Goal: Task Accomplishment & Management: Manage account settings

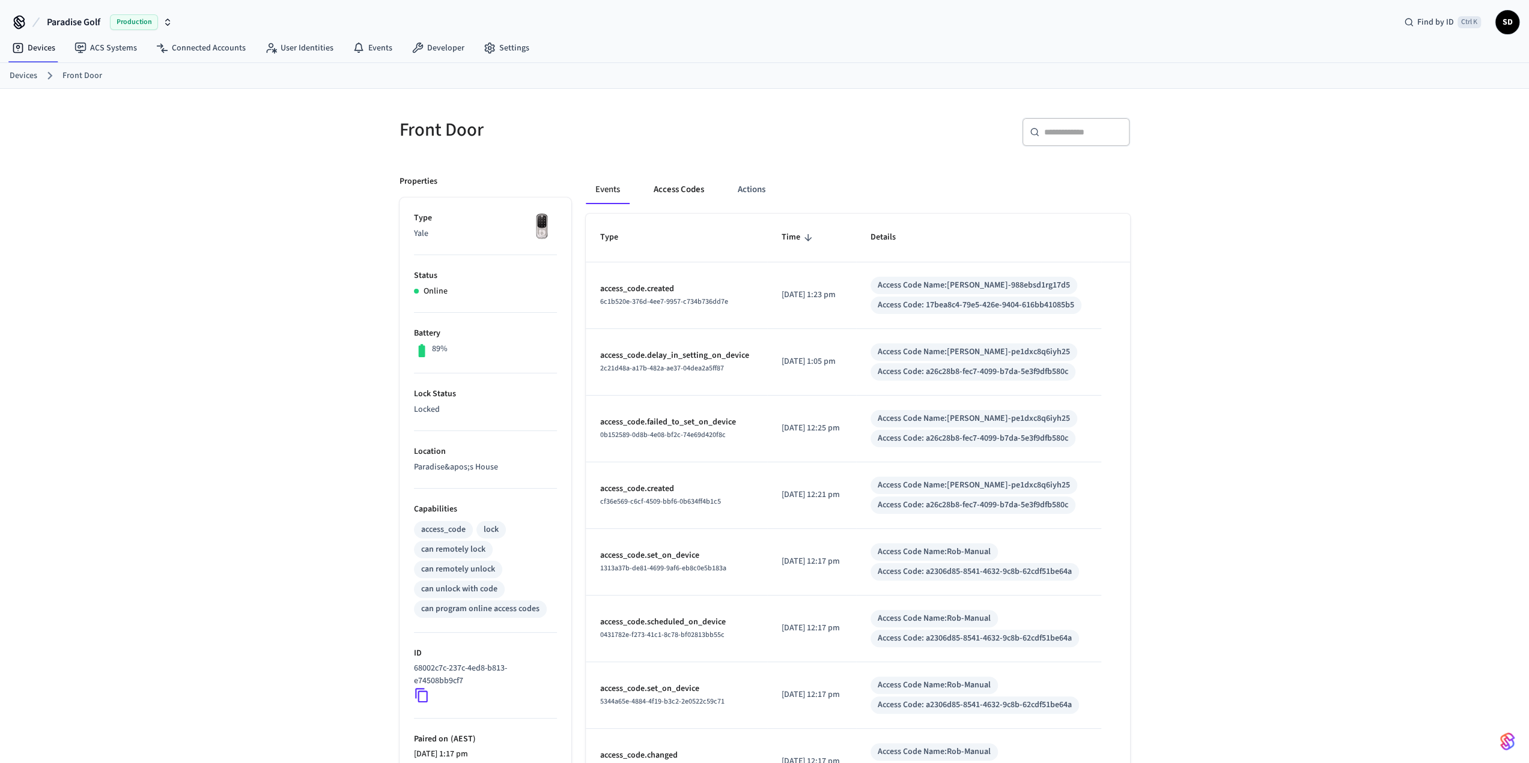
click at [669, 184] on button "Access Codes" at bounding box center [679, 189] width 70 height 29
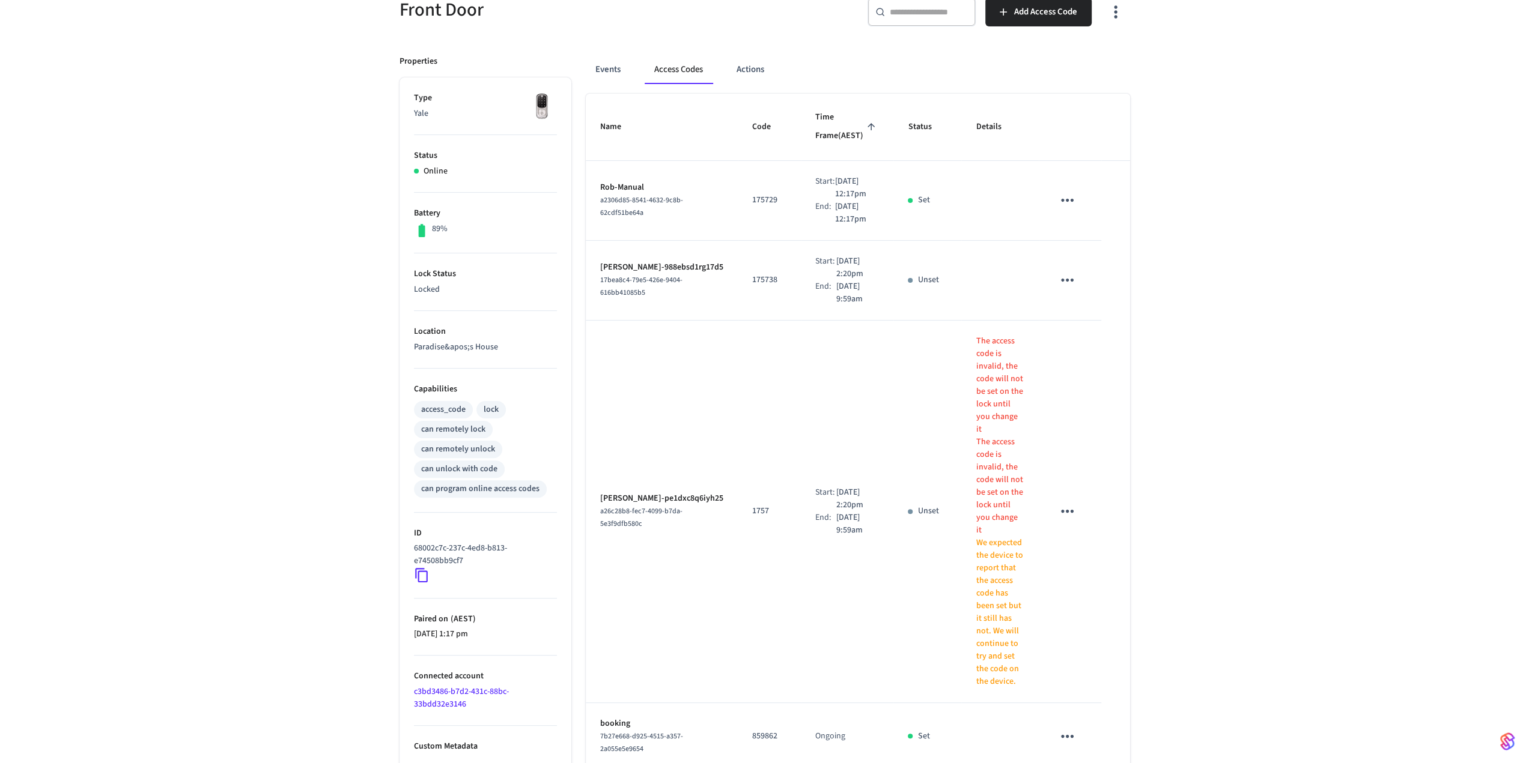
scroll to position [124, 0]
click at [1059, 498] on icon "sticky table" at bounding box center [1067, 507] width 19 height 19
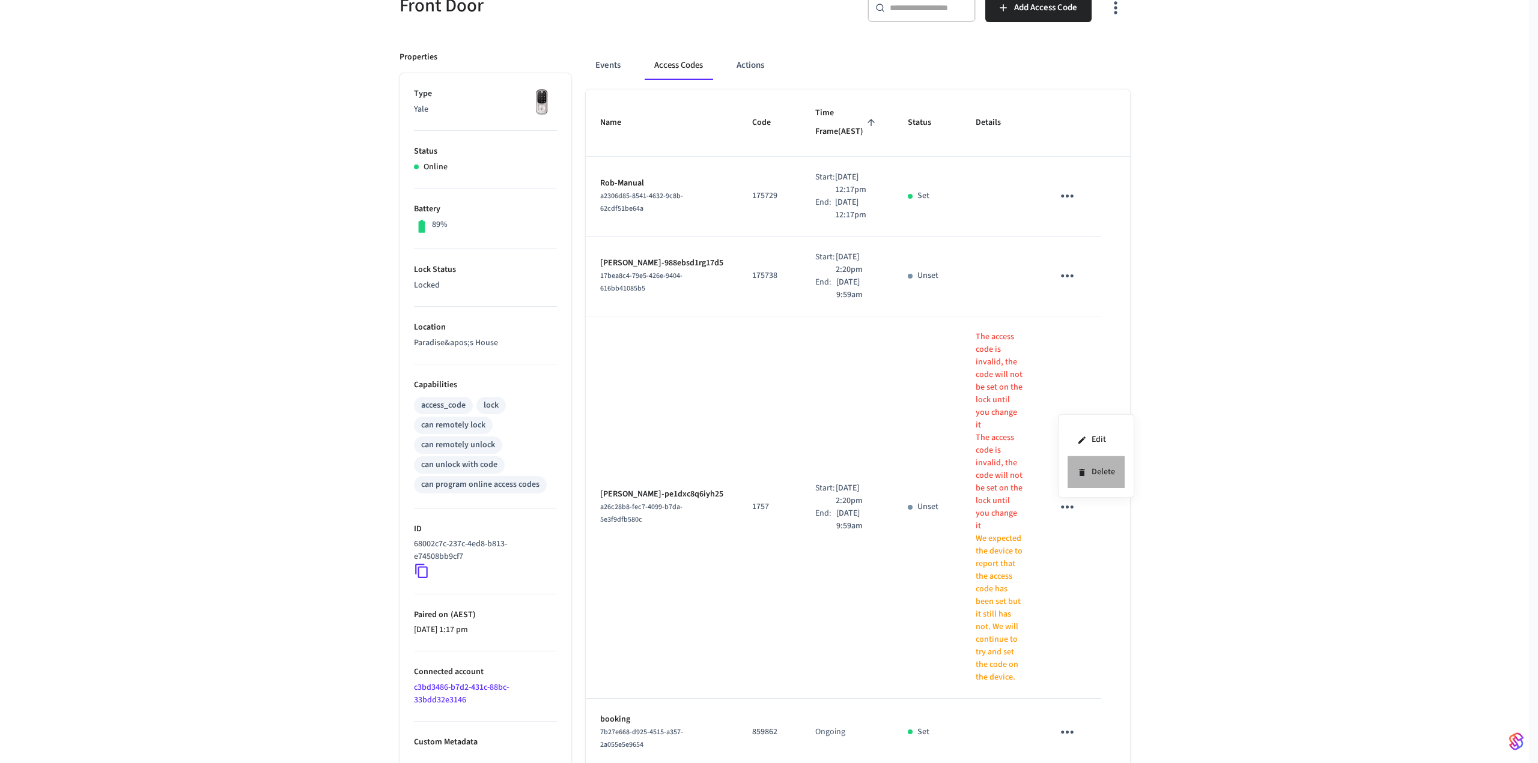
click at [1087, 469] on li "Delete" at bounding box center [1095, 472] width 57 height 32
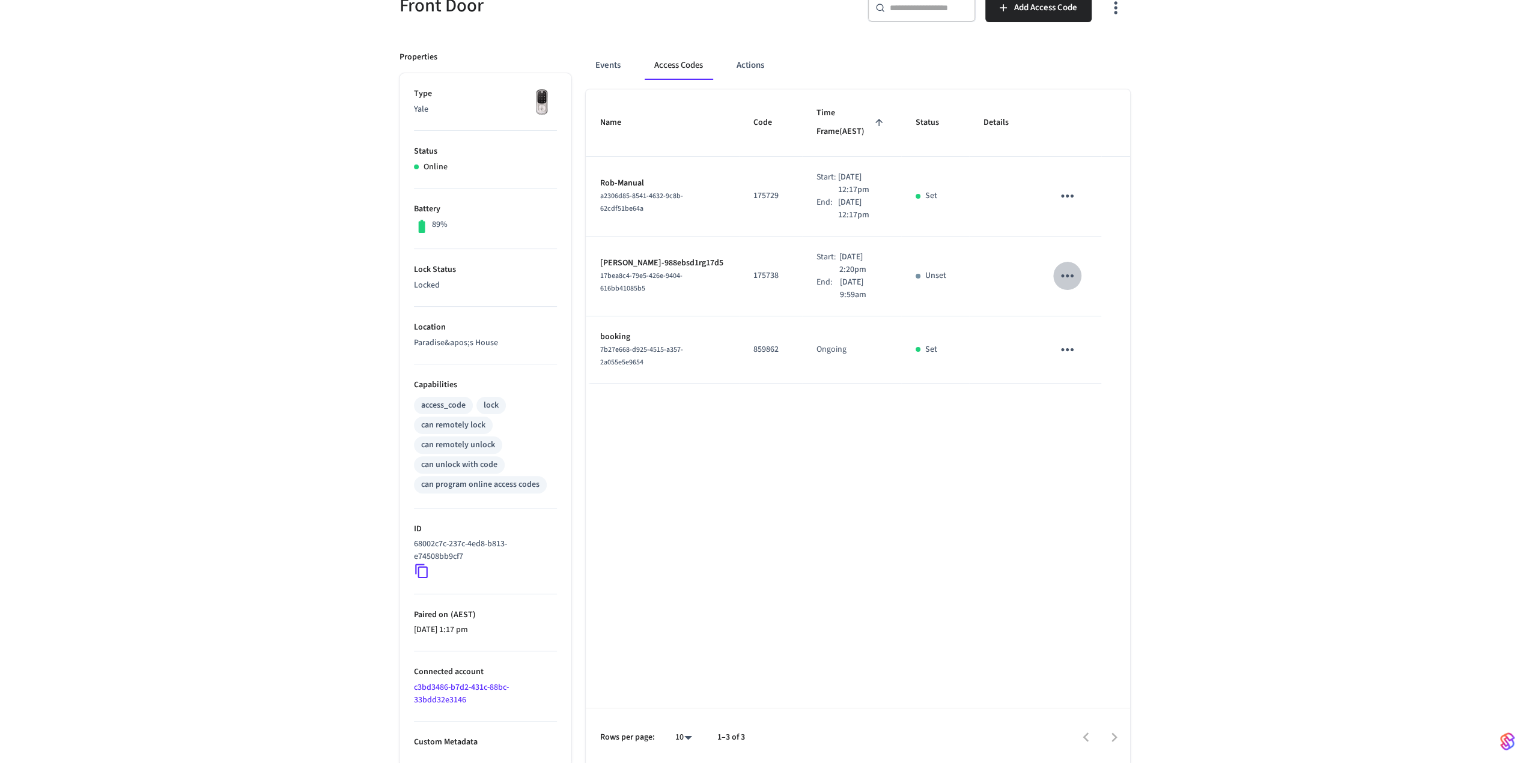
click at [1062, 274] on icon "sticky table" at bounding box center [1067, 275] width 13 height 3
click at [1094, 284] on li "Edit" at bounding box center [1098, 284] width 57 height 32
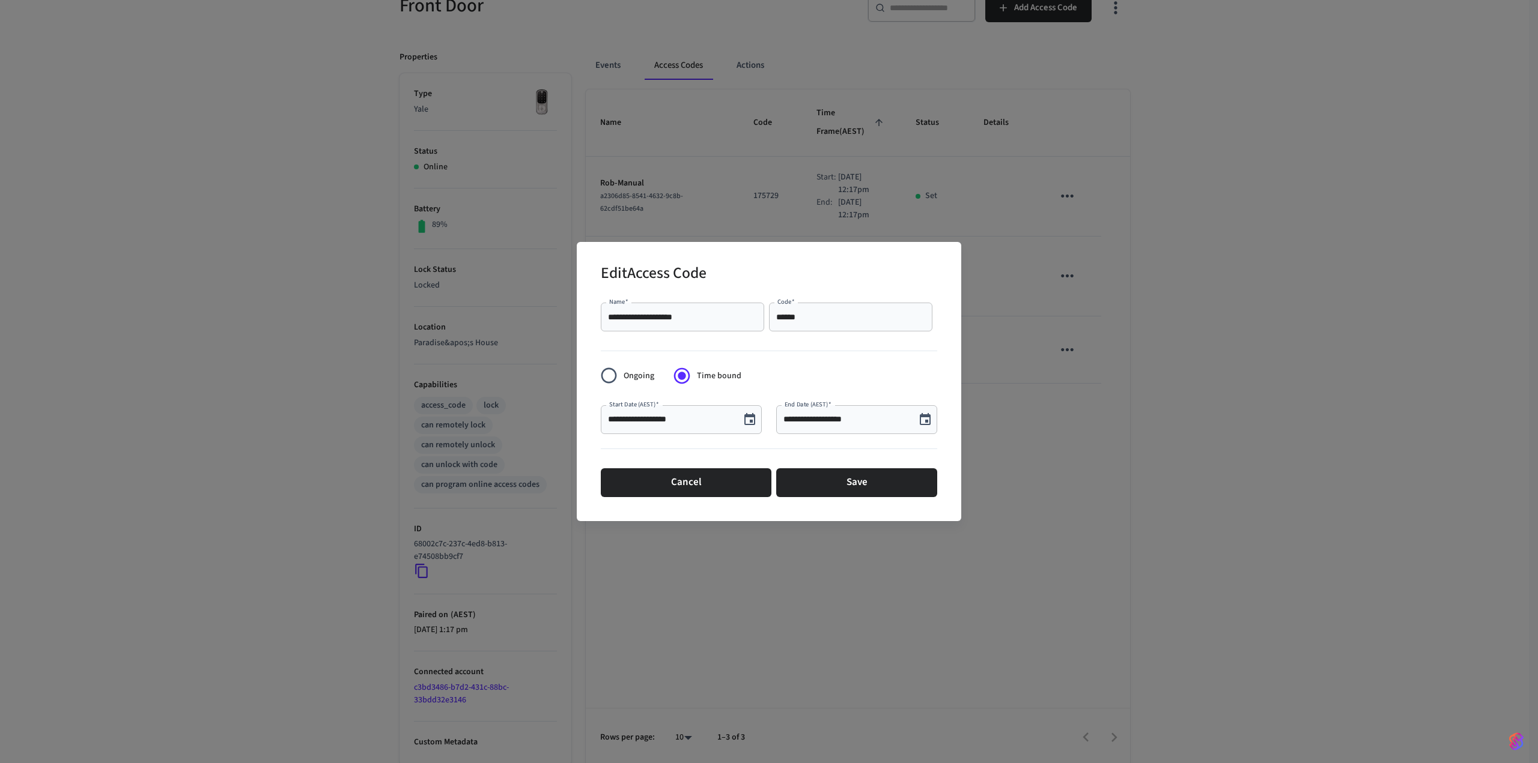
click at [654, 420] on input "**********" at bounding box center [670, 420] width 125 height 12
type input "**********"
click at [829, 475] on button "Save" at bounding box center [856, 482] width 161 height 29
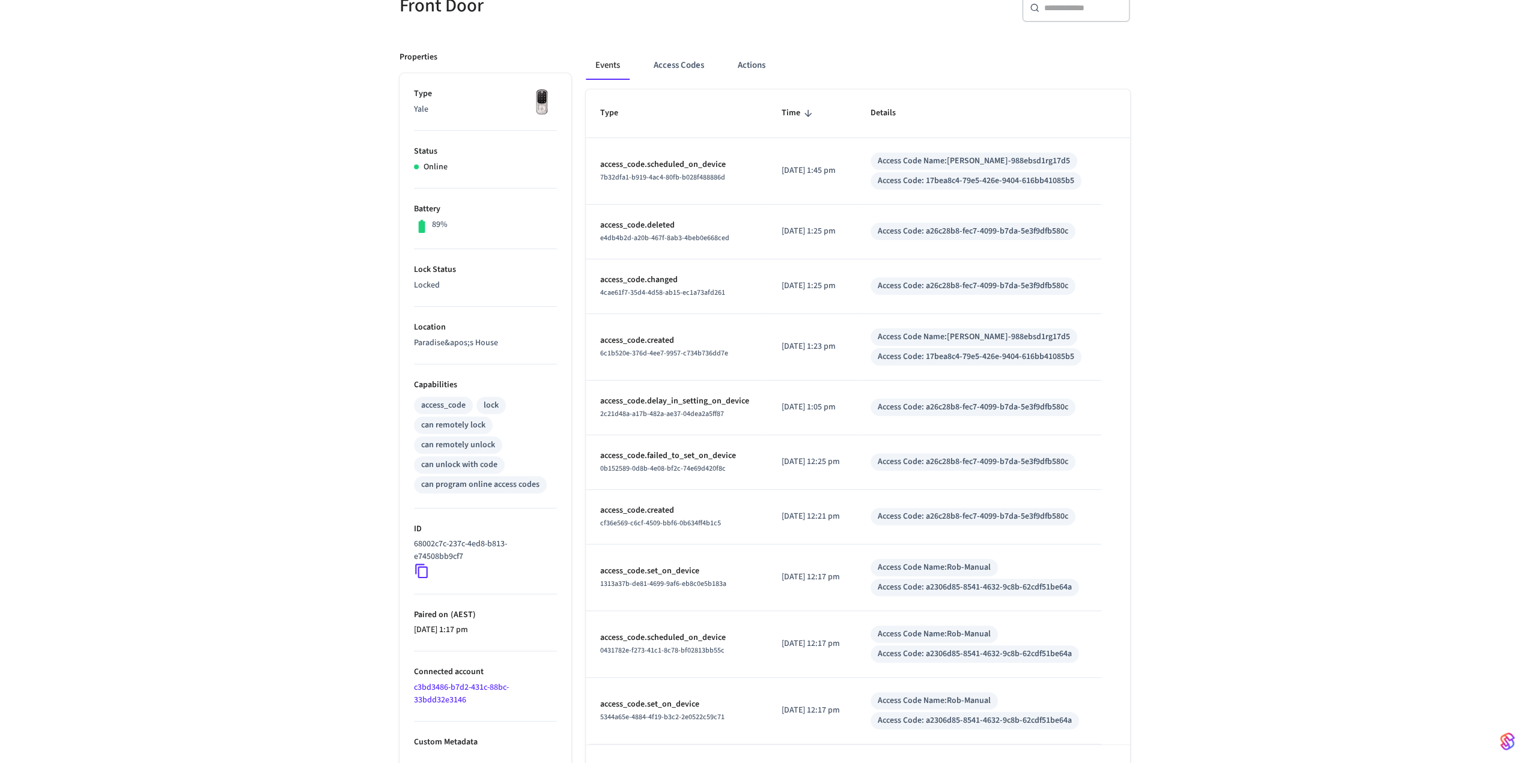
scroll to position [124, 0]
click at [664, 63] on button "Access Codes" at bounding box center [679, 65] width 70 height 29
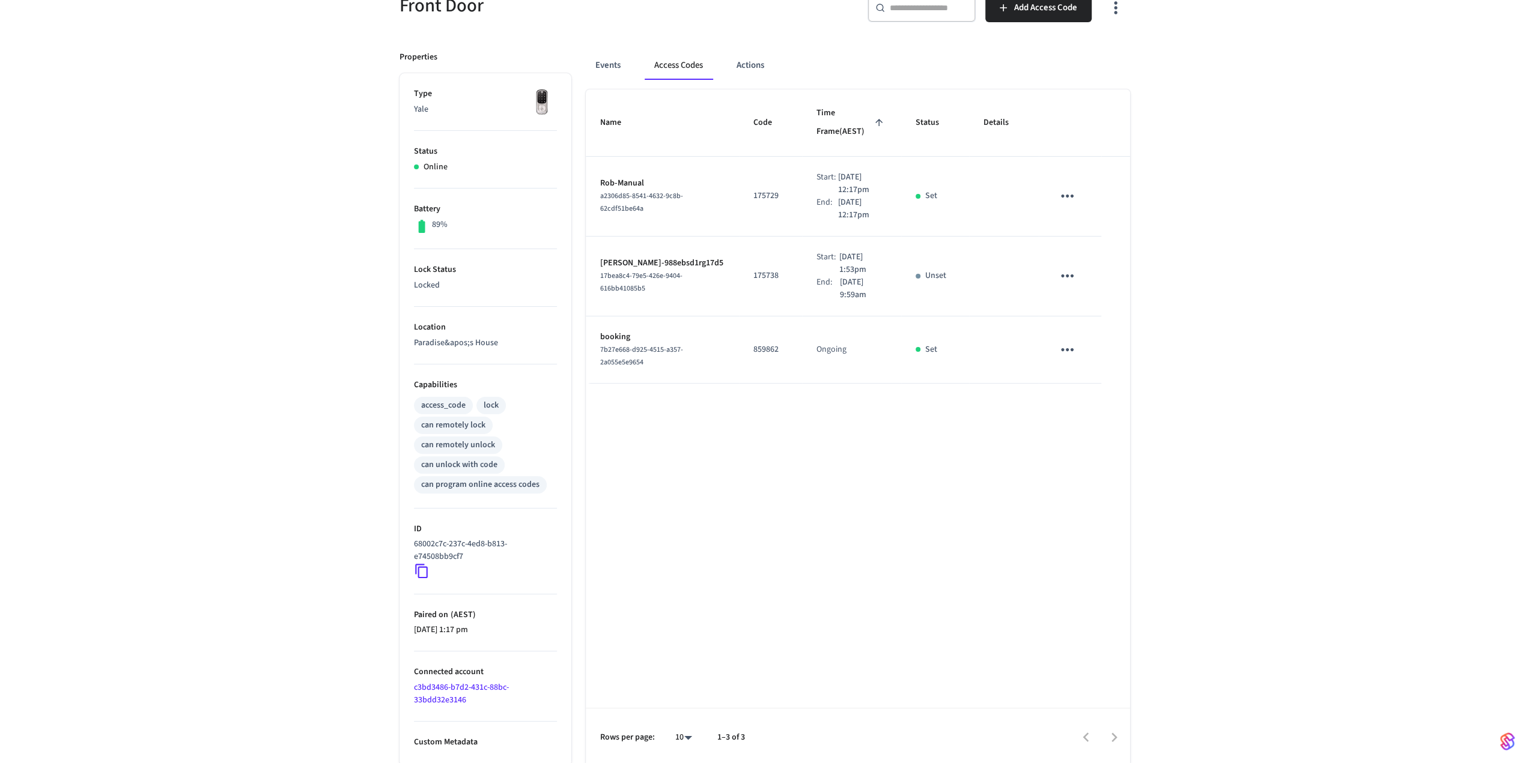
click at [1082, 256] on td "sticky table" at bounding box center [1069, 277] width 62 height 80
click at [1072, 267] on icon "sticky table" at bounding box center [1067, 276] width 19 height 19
click at [1253, 235] on div at bounding box center [769, 381] width 1538 height 763
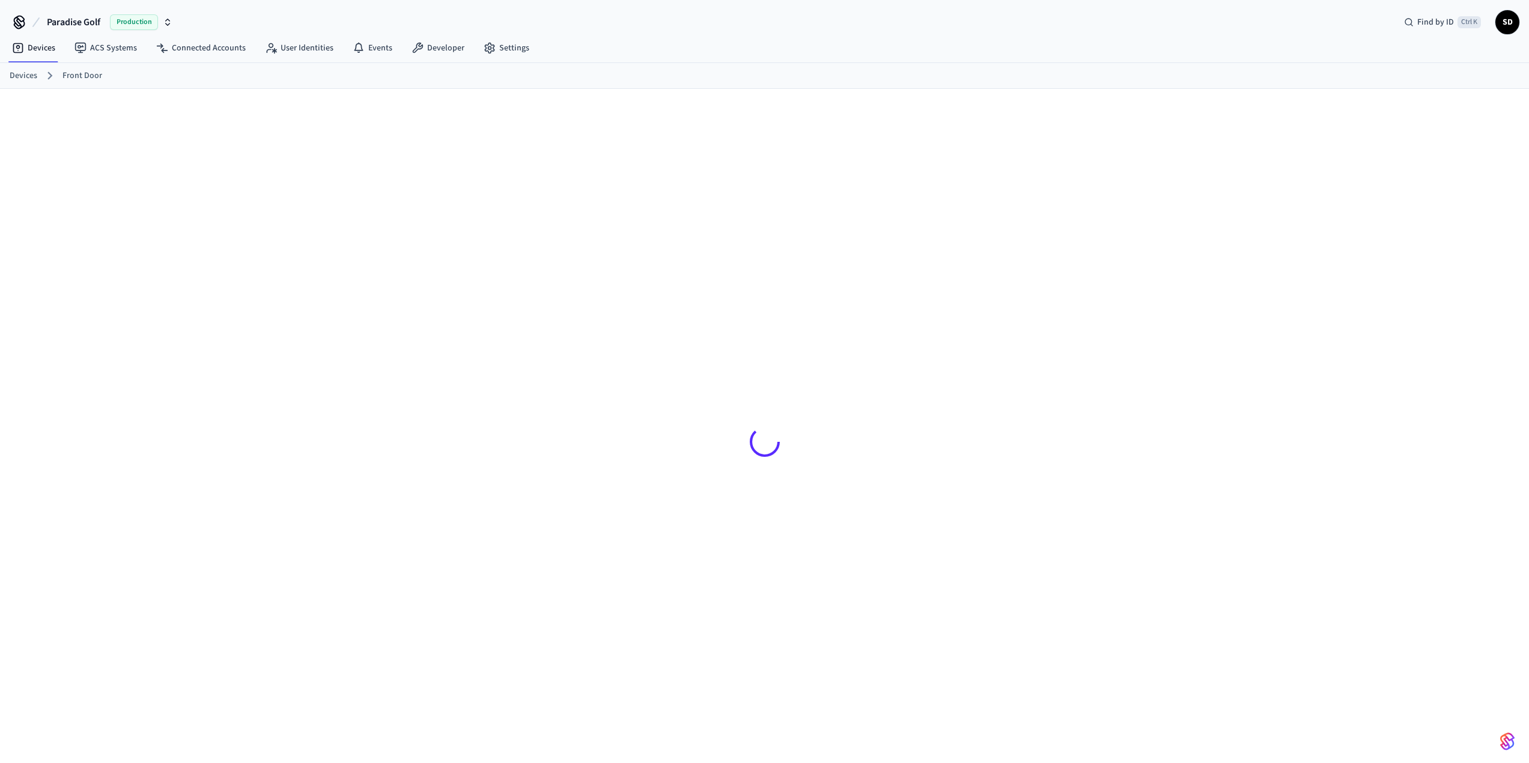
scroll to position [16, 0]
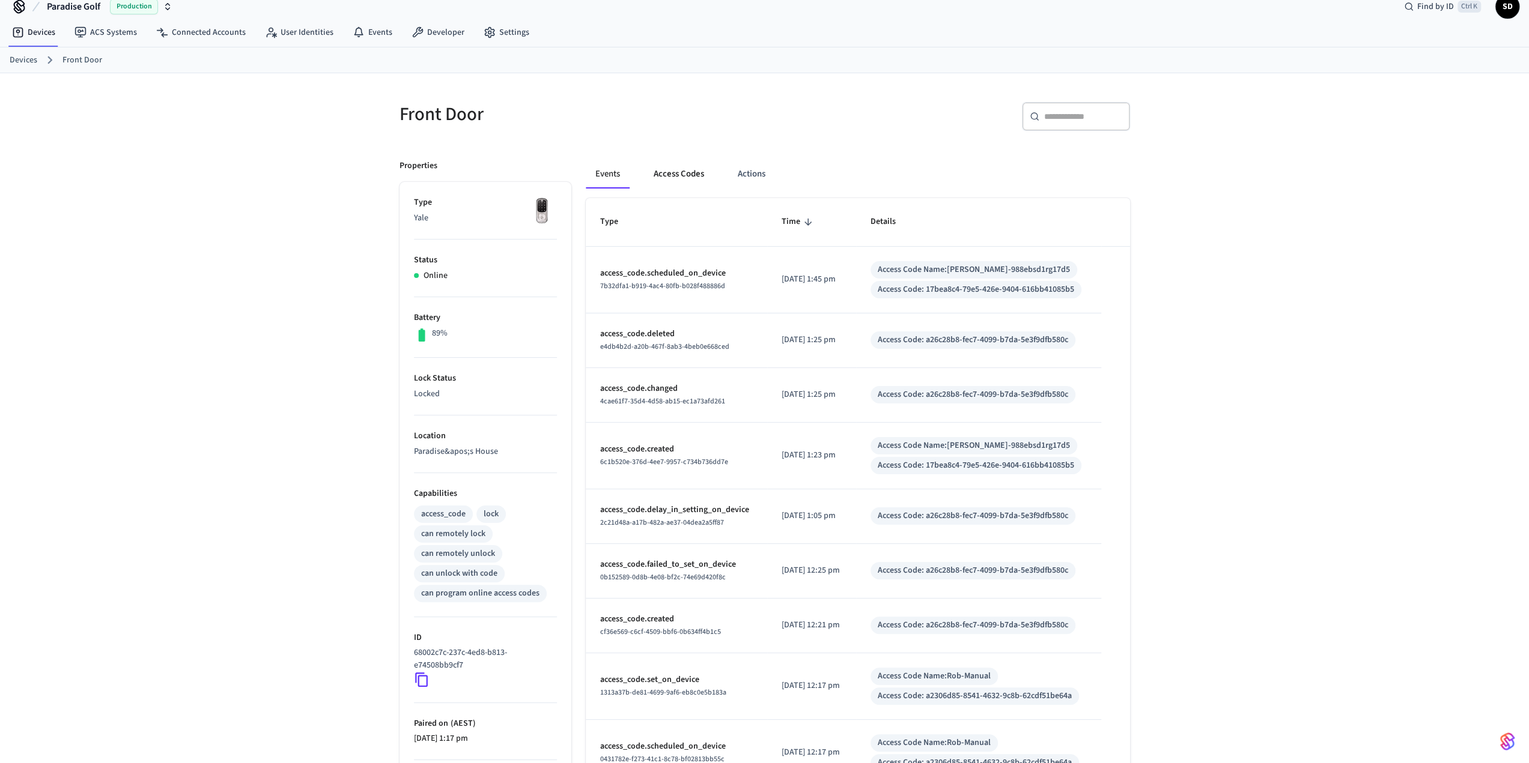
click at [668, 182] on button "Access Codes" at bounding box center [679, 174] width 70 height 29
